Goal: Find specific page/section: Find specific page/section

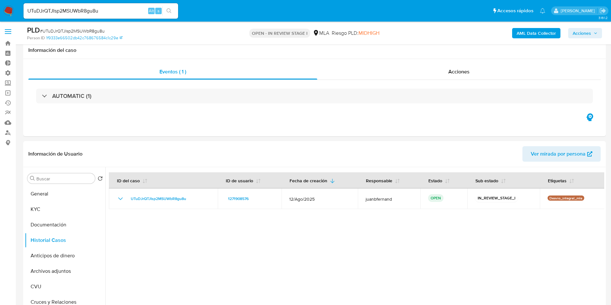
select select "10"
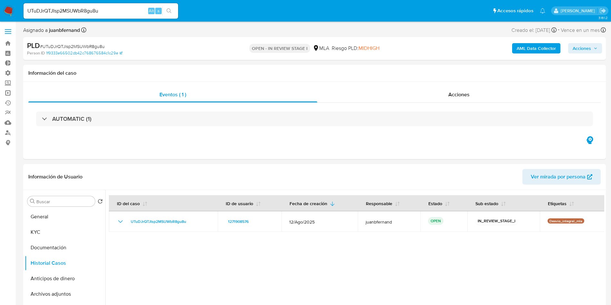
click at [8, 94] on link "Operaciones masivas" at bounding box center [38, 93] width 77 height 10
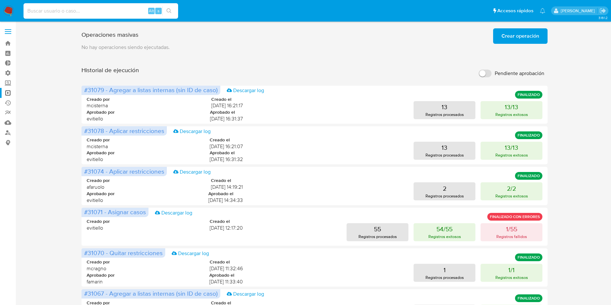
click at [81, 10] on input at bounding box center [101, 11] width 155 height 8
paste input "6YHN7KMr1VgEpeZWYJpHyDWK"
type input "6YHN7KMr1VgEpeZWYJpHyDWK"
click at [175, 12] on button "search-icon" at bounding box center [168, 10] width 13 height 9
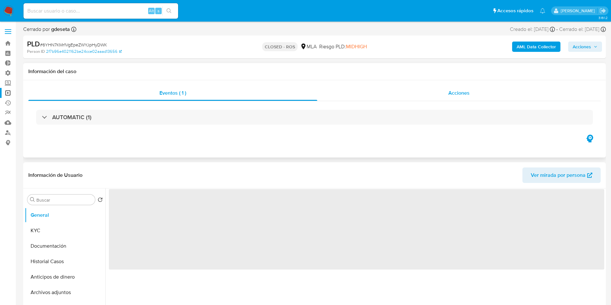
click at [444, 94] on div "Acciones" at bounding box center [459, 92] width 284 height 15
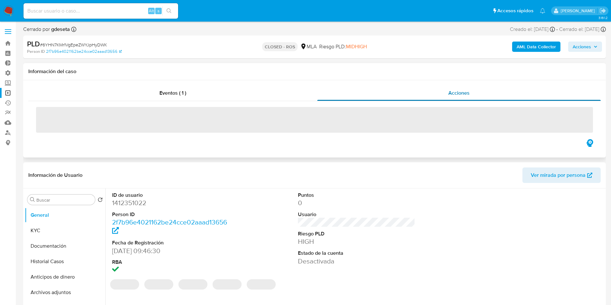
select select "10"
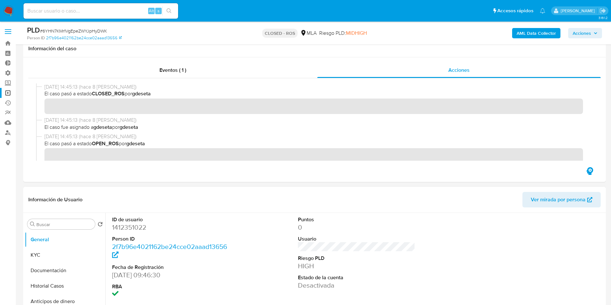
scroll to position [61, 0]
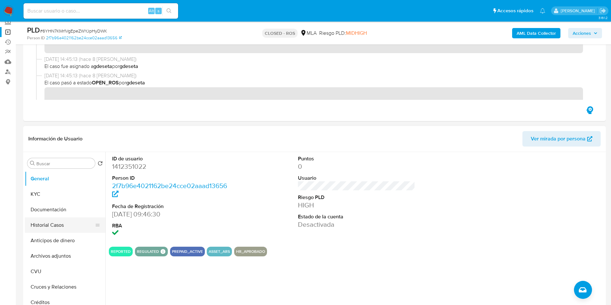
click at [57, 225] on button "Historial Casos" at bounding box center [62, 225] width 75 height 15
